Goal: Task Accomplishment & Management: Manage account settings

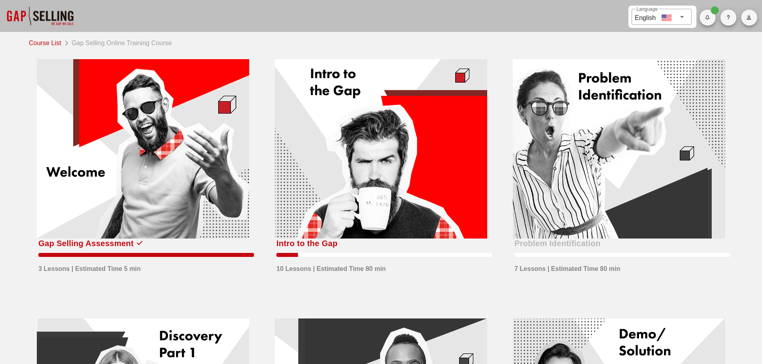
click at [749, 18] on icon "button" at bounding box center [748, 17] width 5 height 5
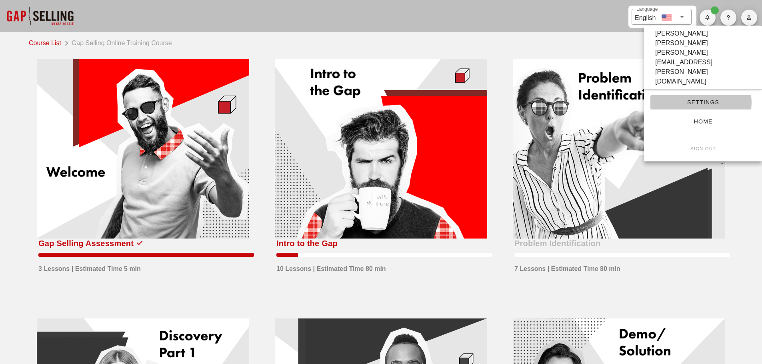
click at [705, 99] on span "Settings" at bounding box center [702, 102] width 92 height 6
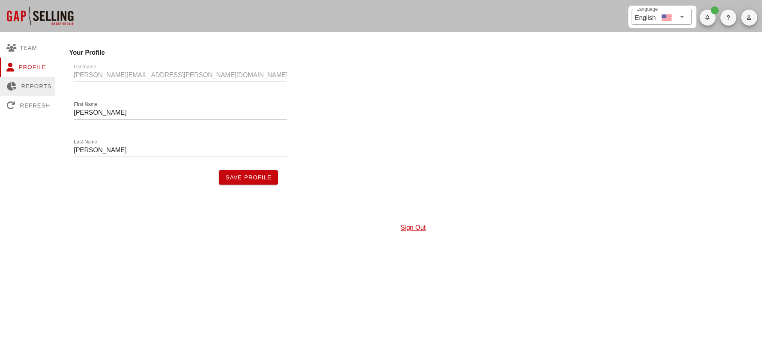
click at [36, 85] on div "Reports" at bounding box center [29, 86] width 58 height 19
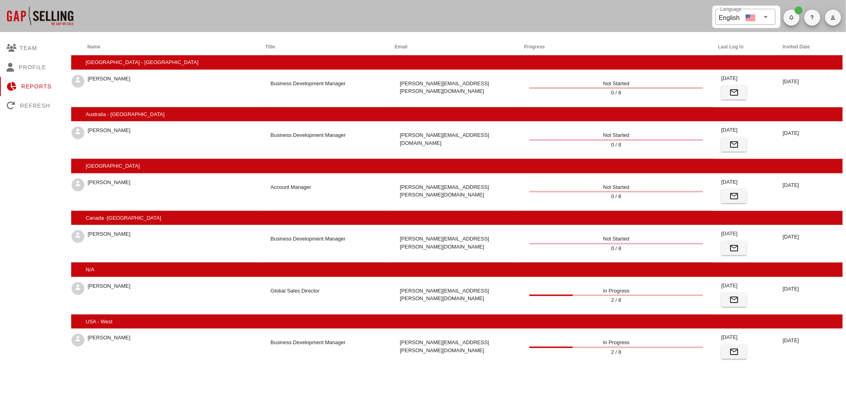
drag, startPoint x: 752, startPoint y: 0, endPoint x: 785, endPoint y: 364, distance: 365.3
click at [761, 364] on div "Show in-active Your Plan : PO Admin Only: 0 / 1 Users: 6 / 6 David Cheverie Glo…" at bounding box center [458, 196] width 784 height 339
